Goal: Information Seeking & Learning: Understand process/instructions

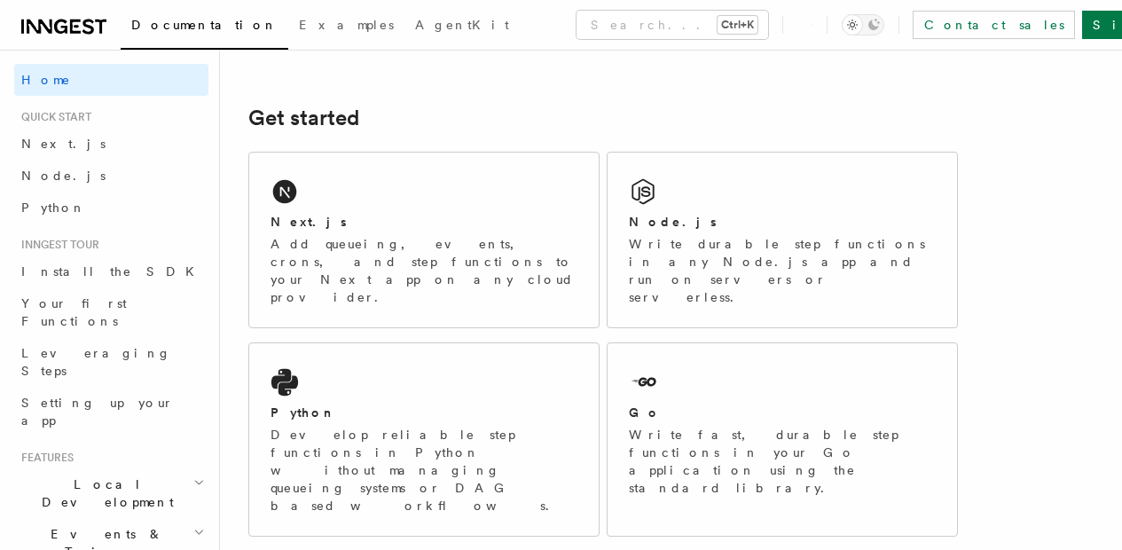
click at [294, 235] on div "Next.js Add queueing, events, crons, and step functions to your Next app on any…" at bounding box center [424, 240] width 350 height 175
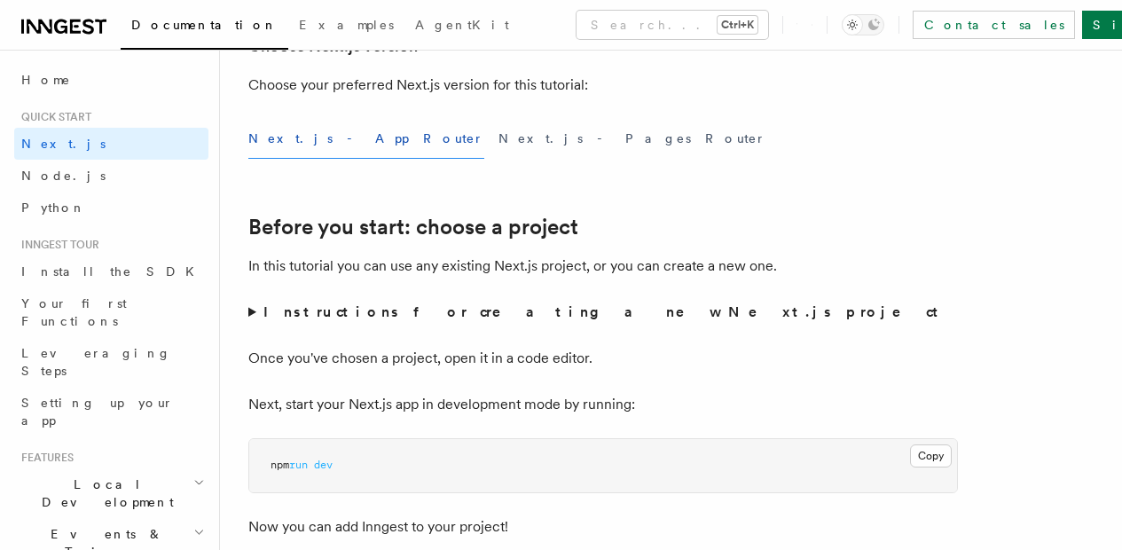
scroll to position [460, 0]
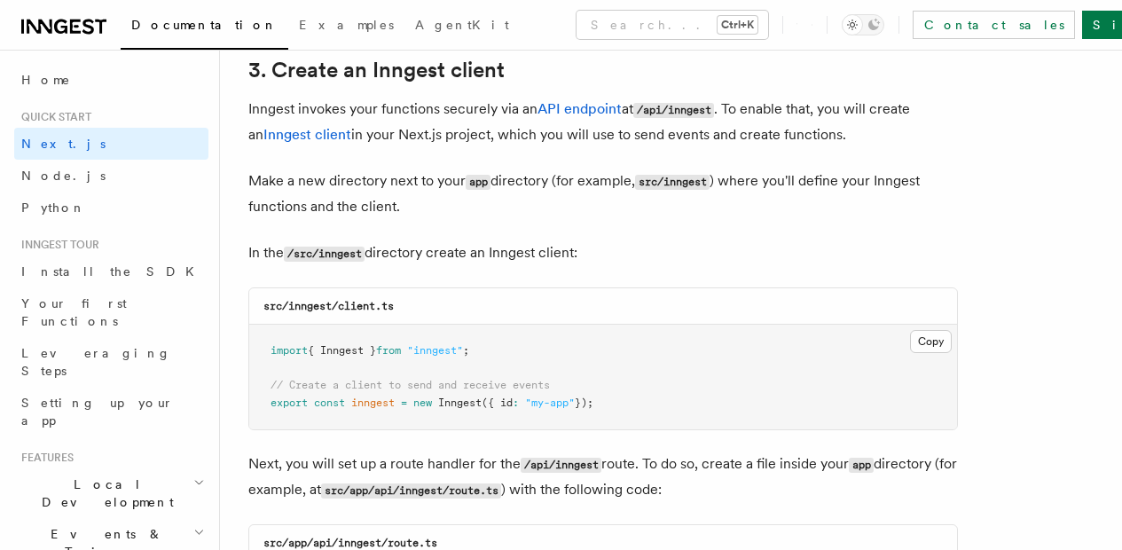
scroll to position [2111, 0]
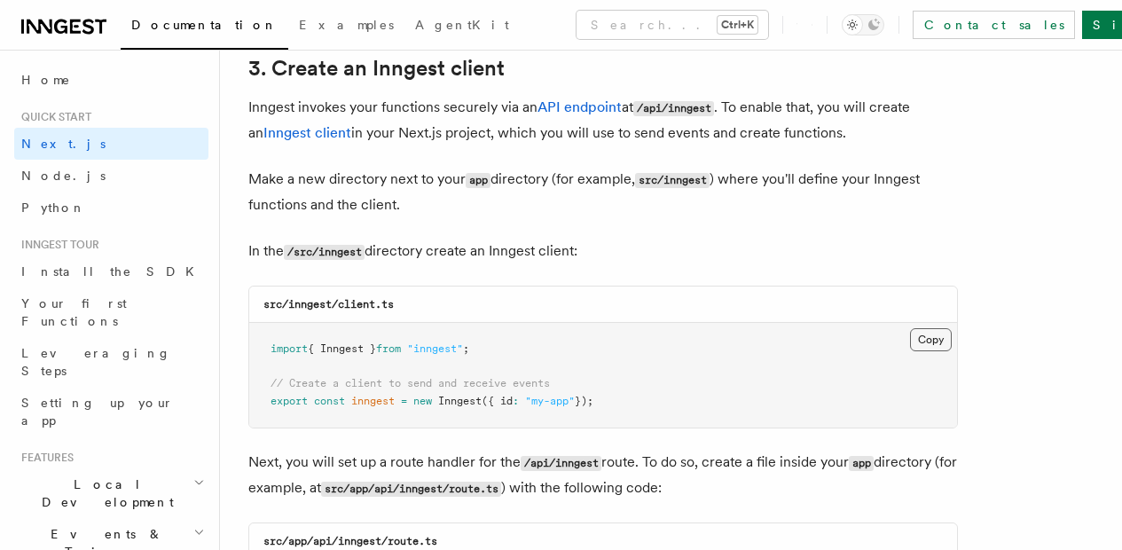
click at [910, 328] on button "Copy Copied" at bounding box center [931, 339] width 42 height 23
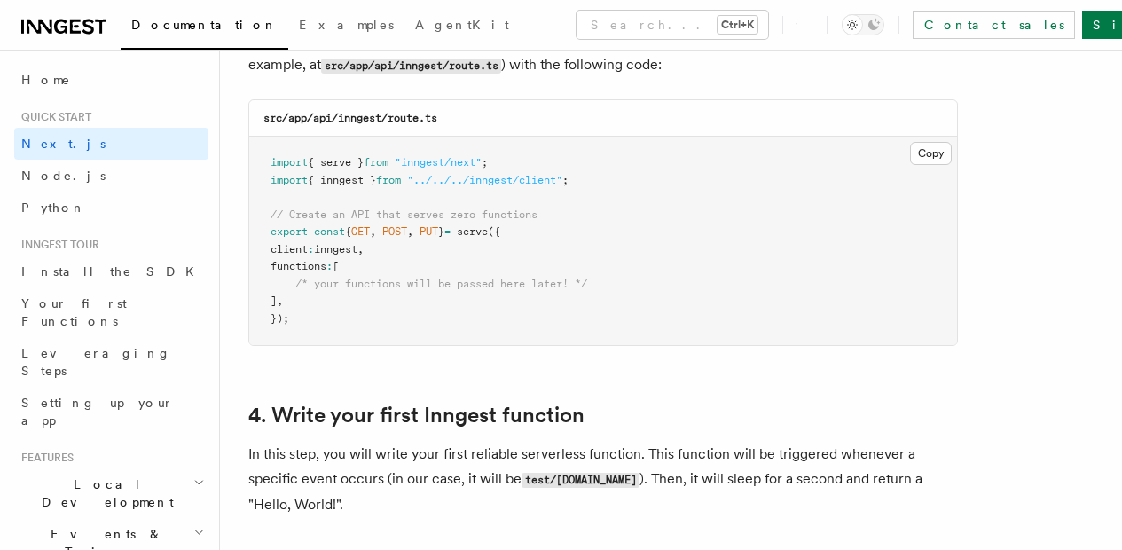
scroll to position [2415, 0]
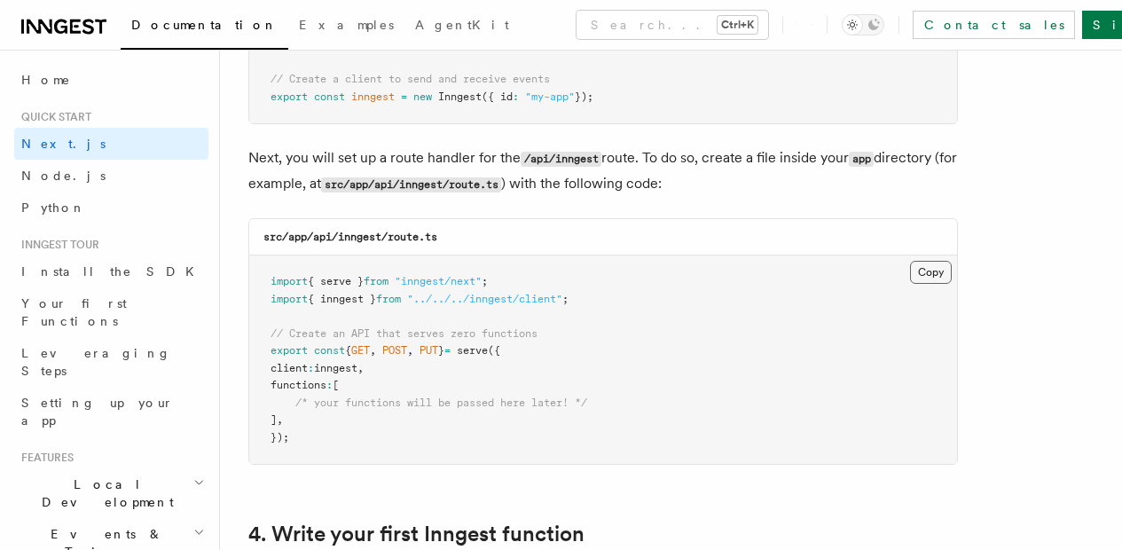
click at [910, 261] on button "Copy Copied" at bounding box center [931, 272] width 42 height 23
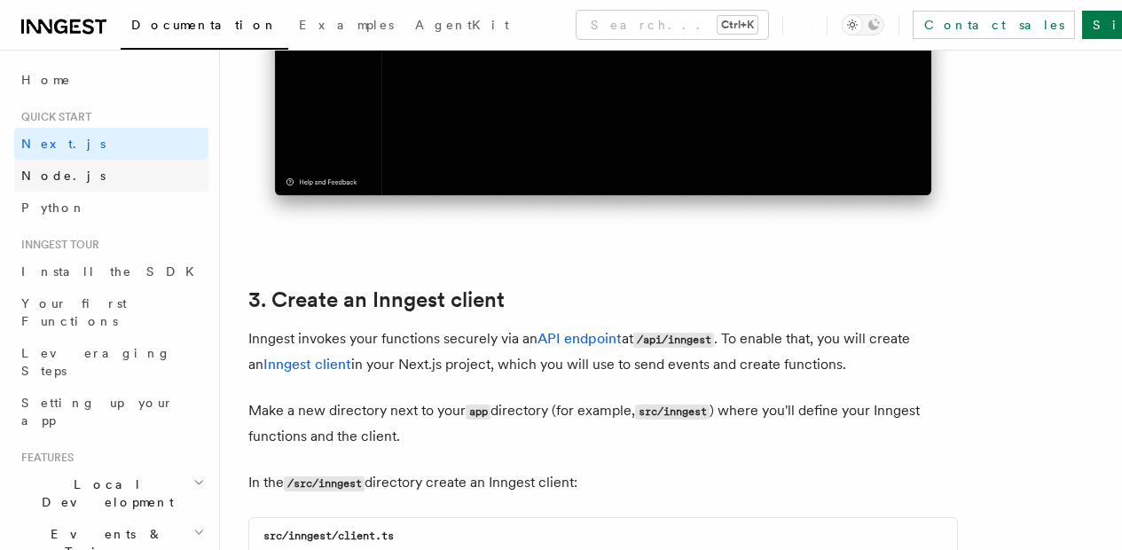
scroll to position [1702, 0]
